Goal: Use online tool/utility: Utilize a website feature to perform a specific function

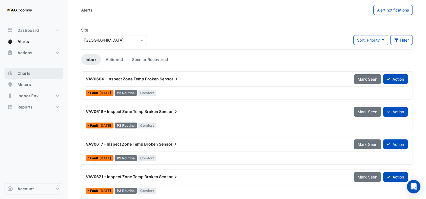
click at [28, 76] on button "Charts" at bounding box center [34, 73] width 59 height 11
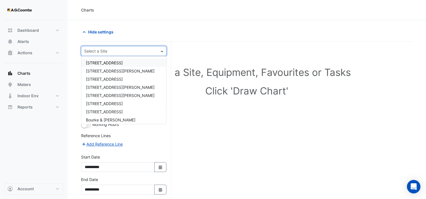
click at [117, 50] on input "text" at bounding box center [118, 51] width 68 height 6
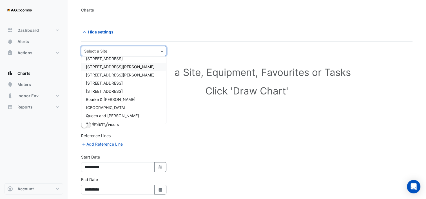
scroll to position [26, 0]
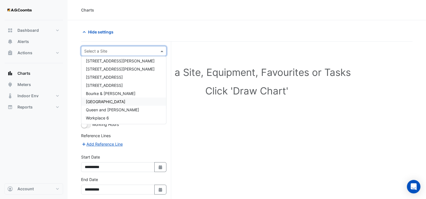
click at [108, 99] on div "[GEOGRAPHIC_DATA]" at bounding box center [123, 102] width 85 height 8
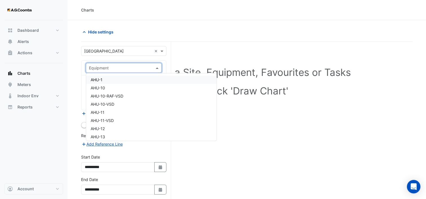
click at [124, 69] on input "text" at bounding box center [118, 68] width 58 height 6
type input "**"
click at [110, 79] on div "CCWP-1" at bounding box center [124, 80] width 76 height 8
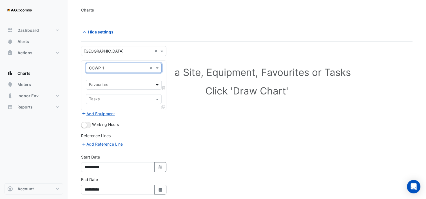
click at [158, 84] on span at bounding box center [157, 85] width 7 height 6
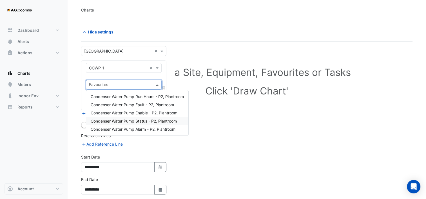
click at [147, 117] on div "Condenser Water Pump Status - P2, Plantroom" at bounding box center [137, 121] width 102 height 8
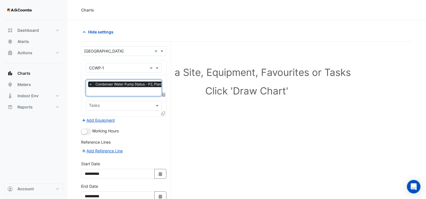
click at [163, 112] on icon at bounding box center [163, 114] width 4 height 4
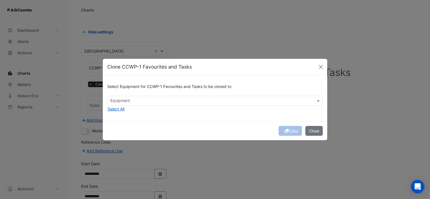
click at [141, 101] on input "text" at bounding box center [211, 102] width 203 height 6
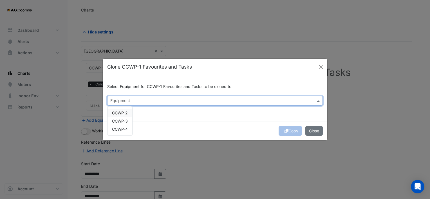
click at [126, 112] on span "CCWP-2" at bounding box center [119, 113] width 15 height 5
drag, startPoint x: 123, startPoint y: 118, endPoint x: 123, endPoint y: 124, distance: 5.6
click at [123, 119] on div "CCWP-3" at bounding box center [120, 121] width 25 height 8
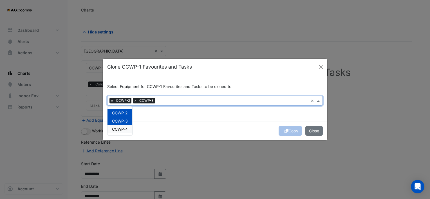
click at [122, 128] on span "CCWP-4" at bounding box center [120, 129] width 16 height 5
click at [239, 125] on div "Copy Close" at bounding box center [215, 130] width 225 height 19
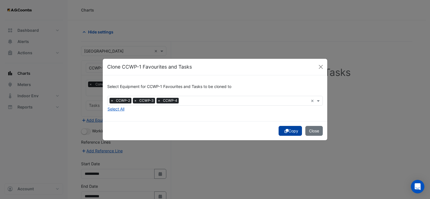
click at [289, 133] on button "Copy" at bounding box center [290, 131] width 23 height 10
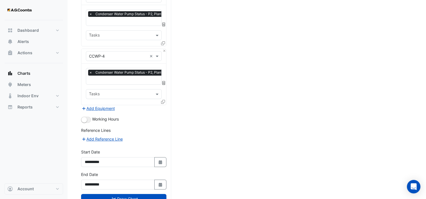
scroll to position [203, 0]
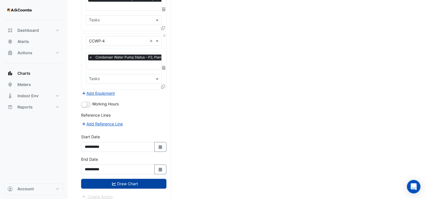
click at [148, 184] on button "Draw Chart" at bounding box center [123, 184] width 85 height 10
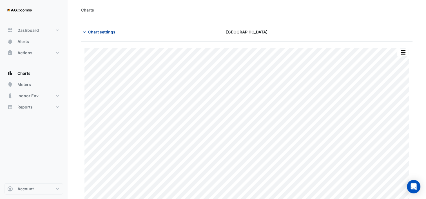
click at [83, 34] on icon "button" at bounding box center [84, 32] width 6 height 6
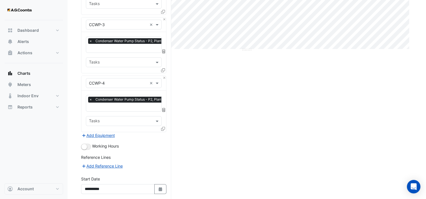
scroll to position [169, 0]
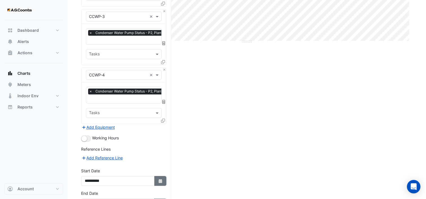
click at [159, 179] on icon "button" at bounding box center [160, 181] width 3 height 4
select select "*"
select select "****"
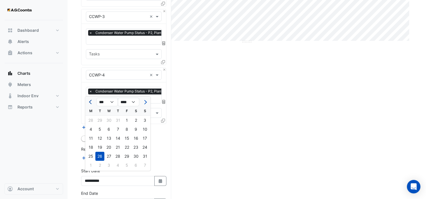
click at [90, 104] on button "Previous month" at bounding box center [91, 102] width 7 height 9
select select "*"
click at [101, 119] on div "1" at bounding box center [100, 120] width 9 height 9
type input "**********"
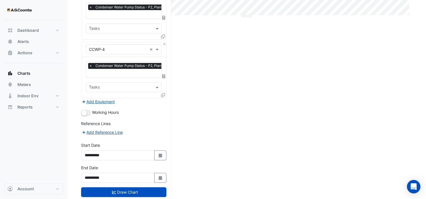
scroll to position [203, 0]
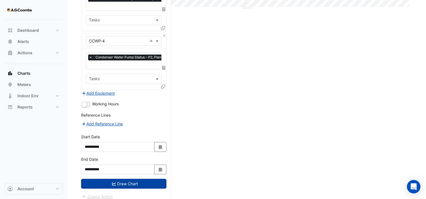
click at [134, 180] on button "Draw Chart" at bounding box center [123, 184] width 85 height 10
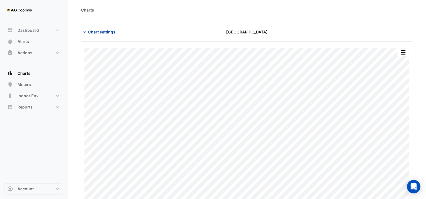
click at [85, 32] on icon "button" at bounding box center [84, 32] width 3 height 2
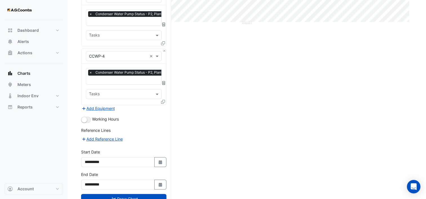
scroll to position [203, 0]
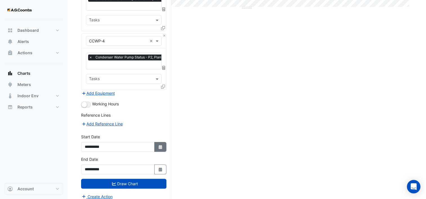
click at [160, 145] on icon "button" at bounding box center [160, 147] width 3 height 4
select select "*"
select select "****"
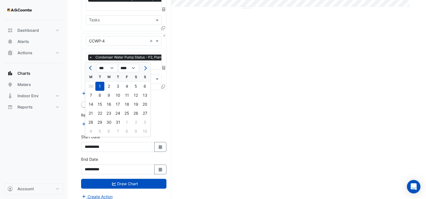
click at [91, 68] on span "Previous month" at bounding box center [91, 68] width 4 height 4
select select "*"
click at [101, 87] on div "1" at bounding box center [100, 86] width 9 height 9
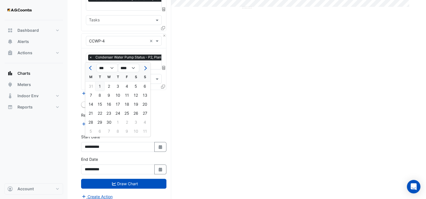
type input "**********"
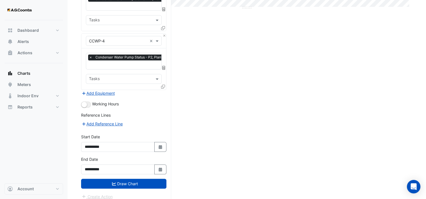
click at [124, 194] on div "Create Action" at bounding box center [123, 197] width 85 height 7
click at [121, 180] on button "Draw Chart" at bounding box center [123, 184] width 85 height 10
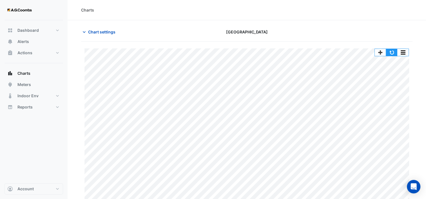
click at [390, 49] on button "button" at bounding box center [391, 52] width 11 height 7
